Goal: Information Seeking & Learning: Learn about a topic

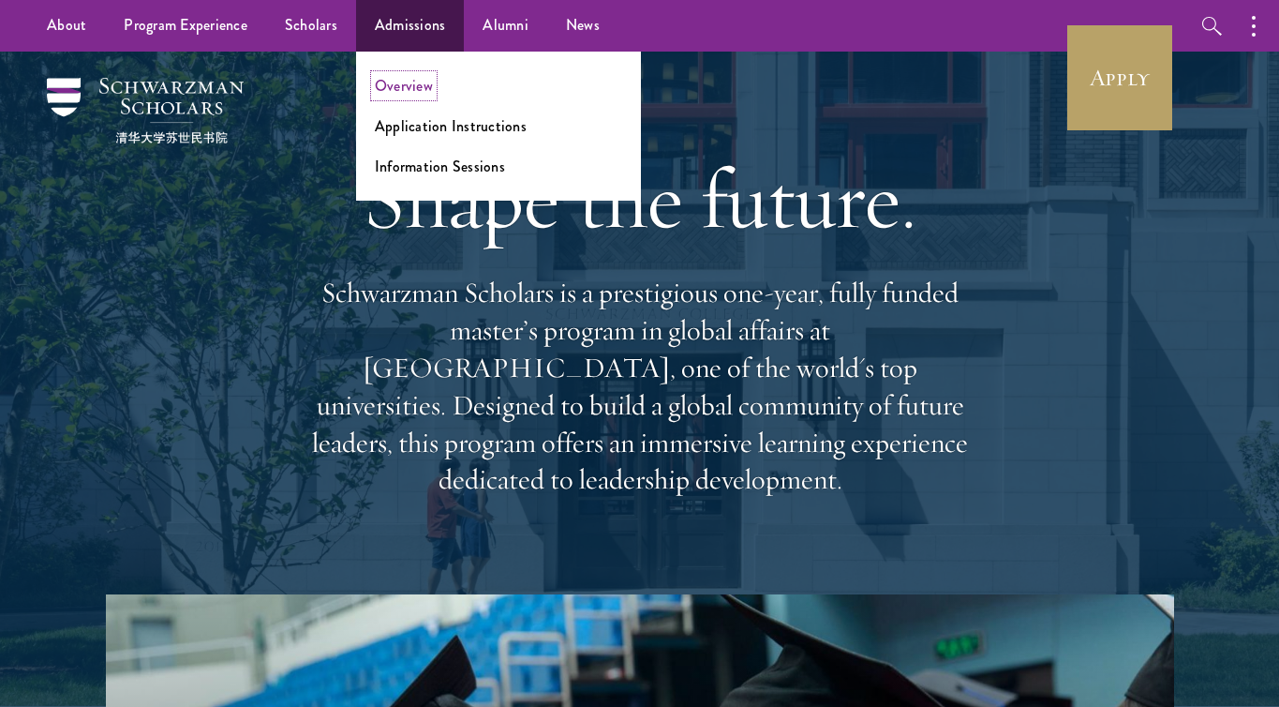
click at [404, 85] on link "Overview" at bounding box center [404, 86] width 58 height 22
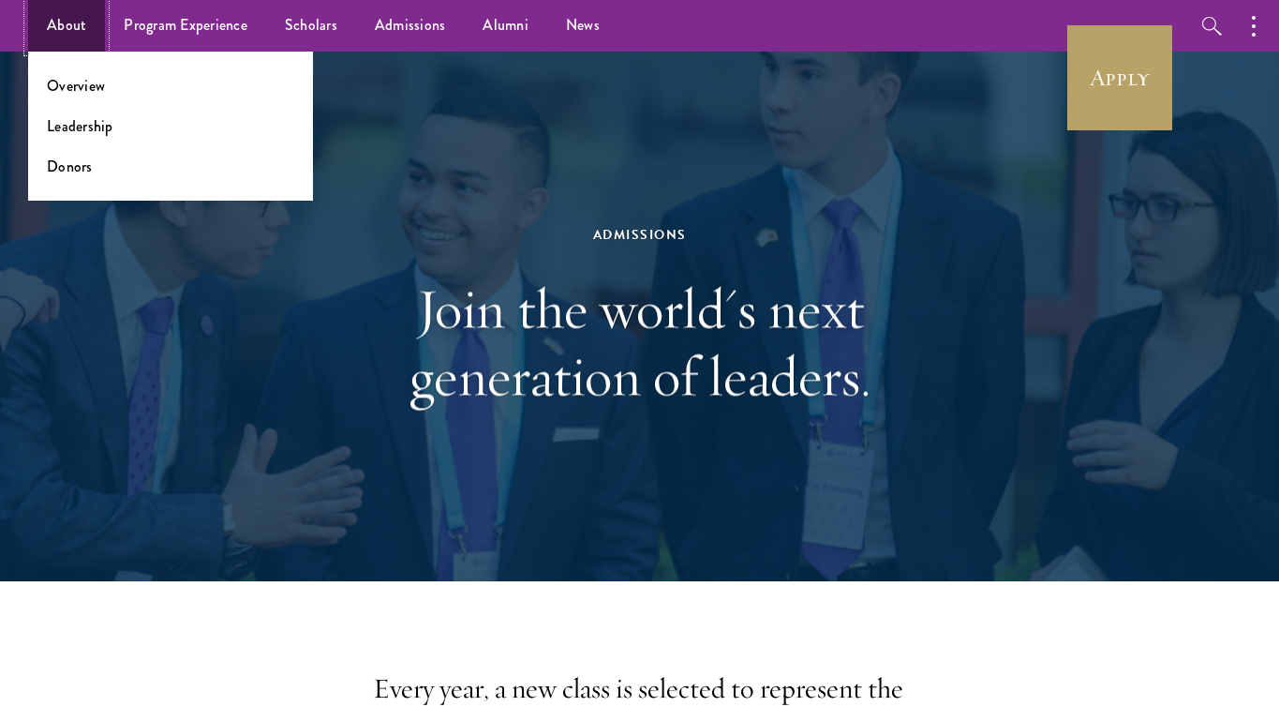
click at [66, 32] on link "About" at bounding box center [66, 26] width 77 height 52
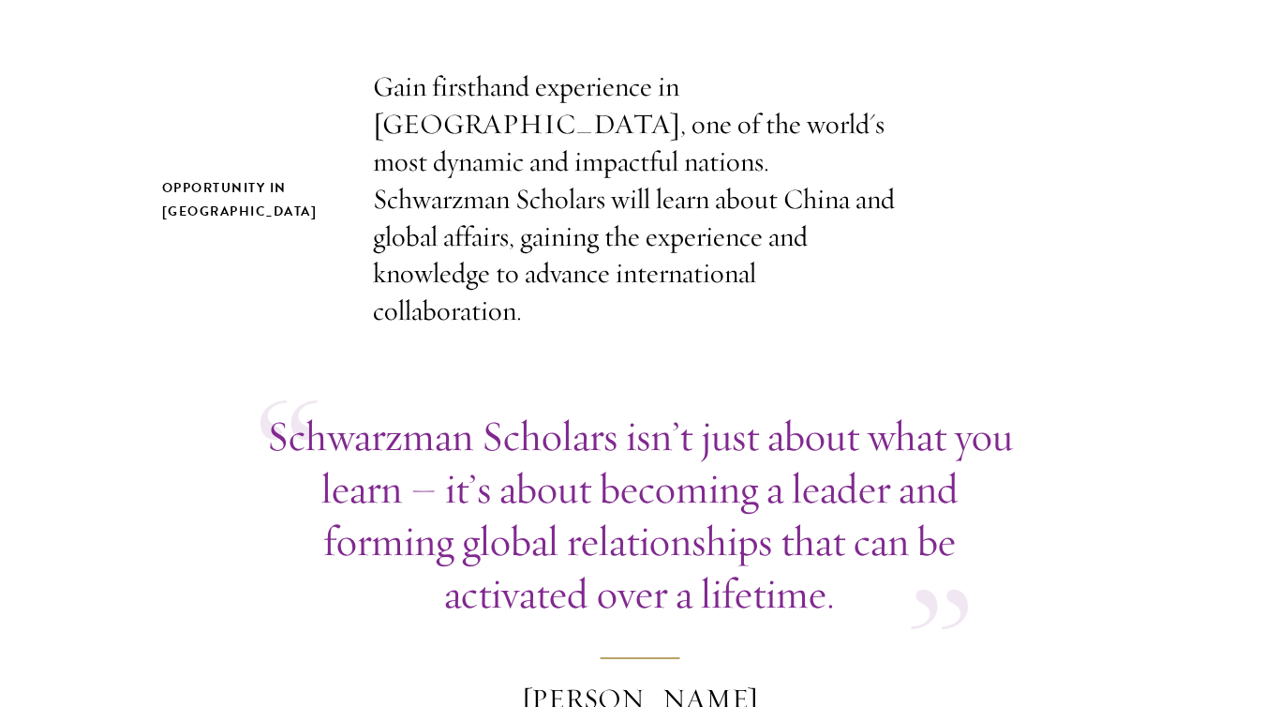
scroll to position [604, 0]
